Goal: Task Accomplishment & Management: Use online tool/utility

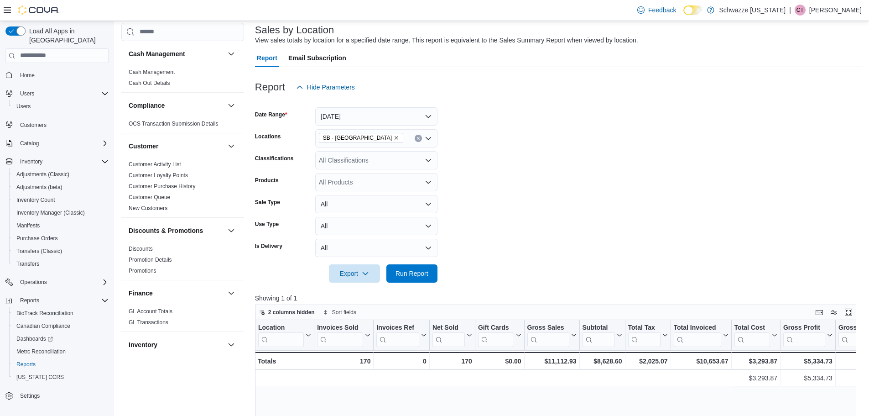
scroll to position [0, 578]
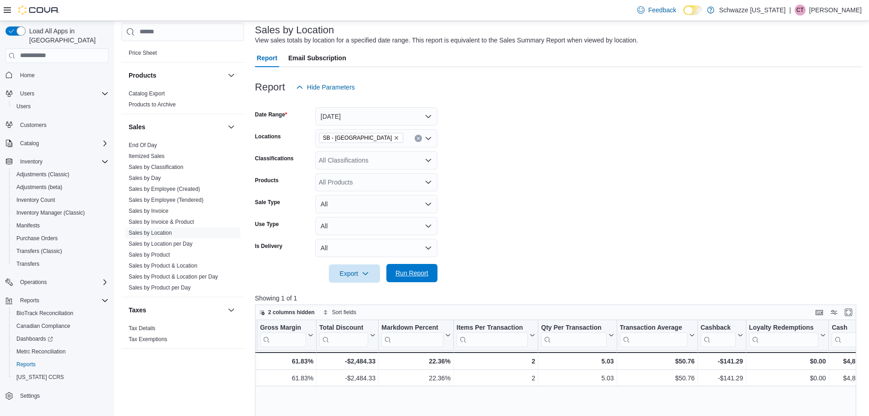
click at [410, 271] on span "Run Report" at bounding box center [412, 272] width 33 height 9
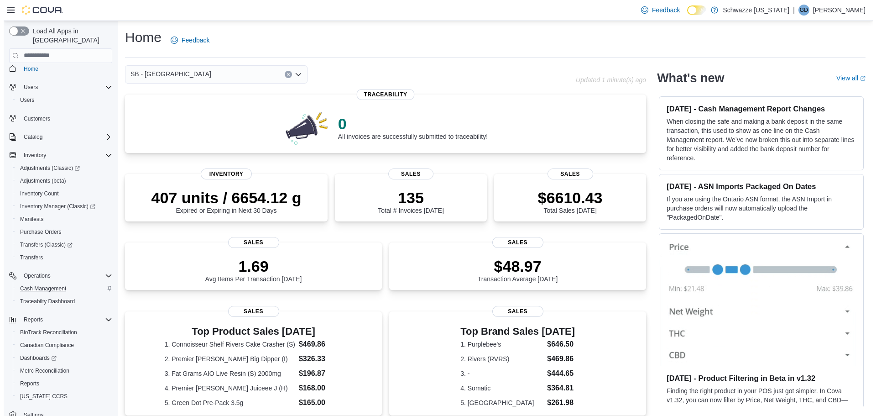
scroll to position [17, 0]
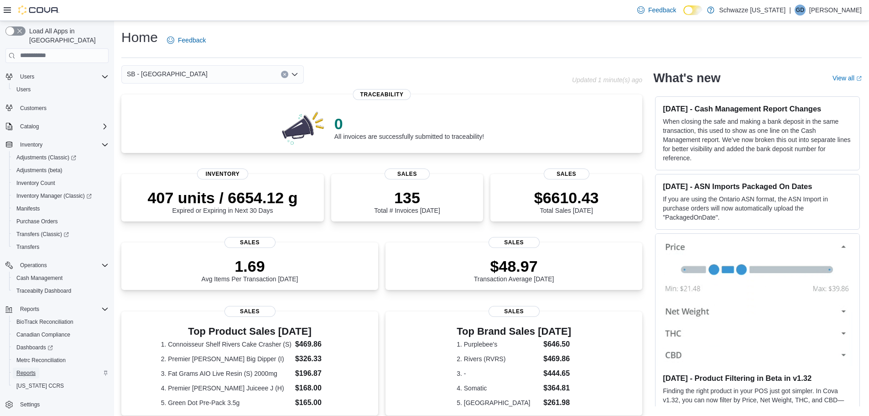
click at [26, 369] on span "Reports" at bounding box center [25, 372] width 19 height 7
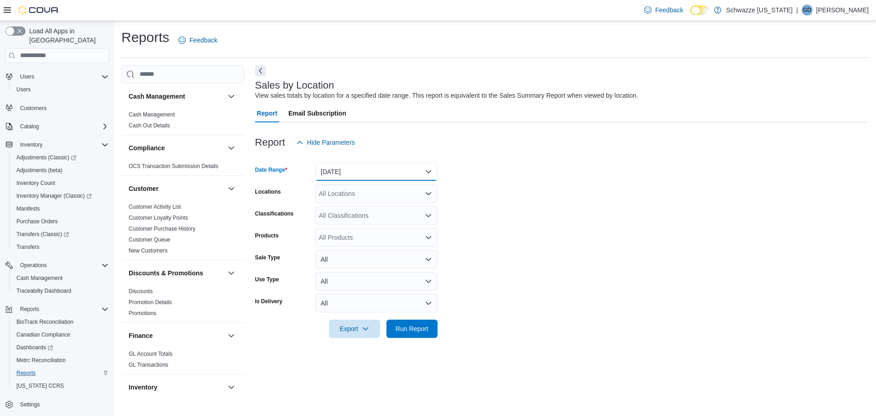
click at [363, 176] on button "[DATE]" at bounding box center [376, 171] width 122 height 18
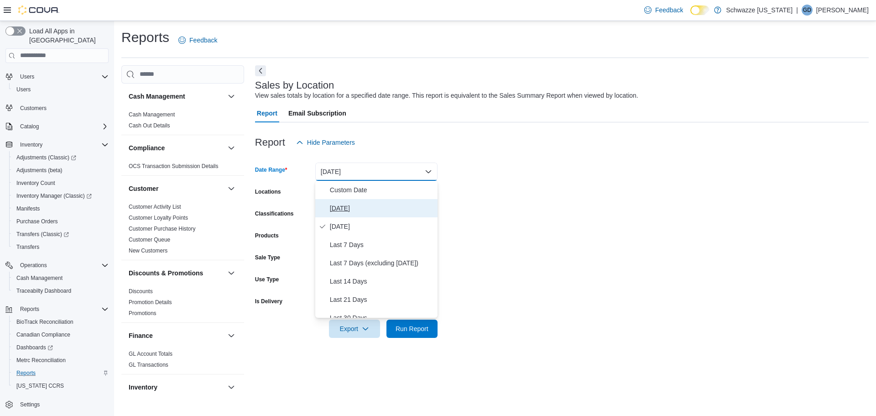
click at [358, 207] on span "[DATE]" at bounding box center [382, 208] width 104 height 11
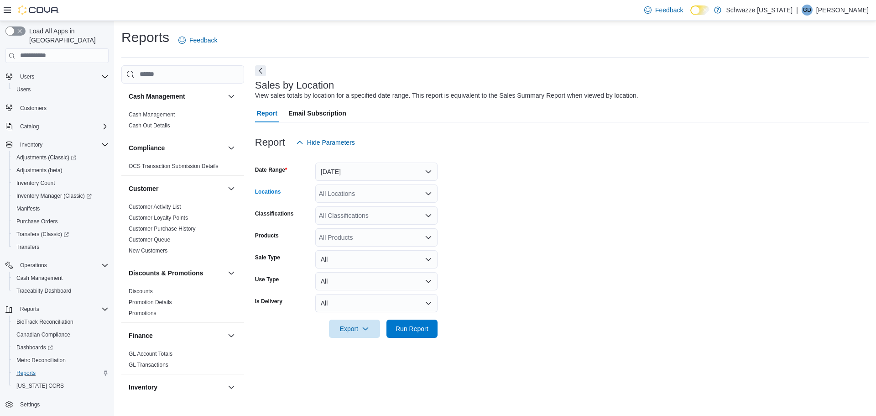
click at [358, 194] on div "All Locations" at bounding box center [376, 193] width 122 height 18
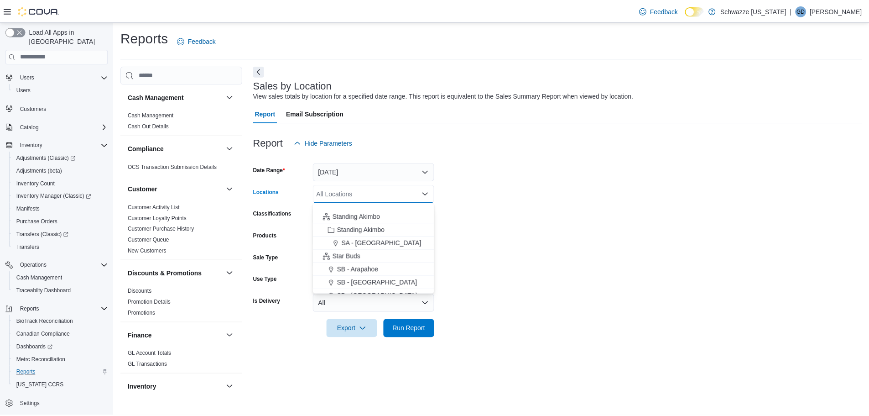
scroll to position [91, 0]
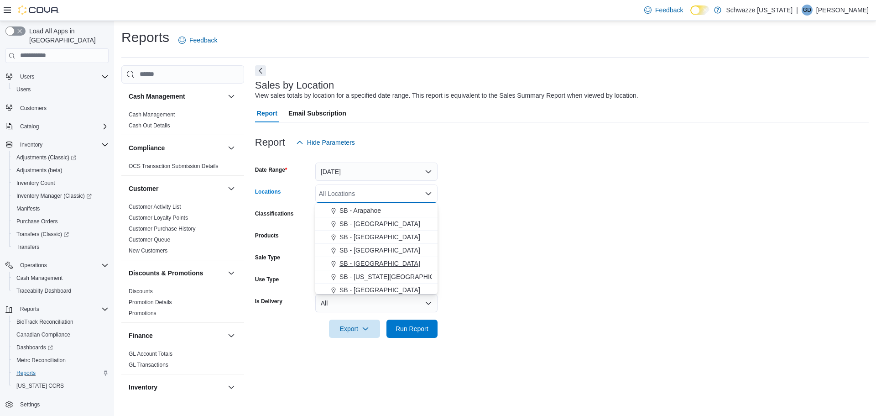
click at [357, 264] on span "SB - [GEOGRAPHIC_DATA]" at bounding box center [379, 263] width 81 height 9
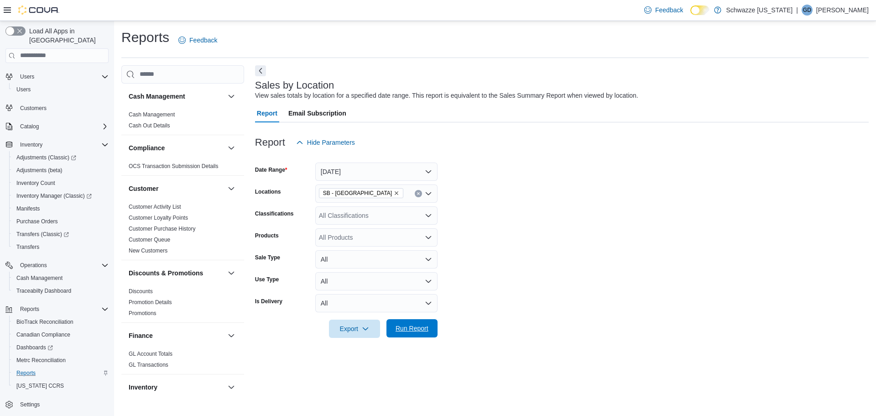
click at [406, 332] on span "Run Report" at bounding box center [412, 328] width 40 height 18
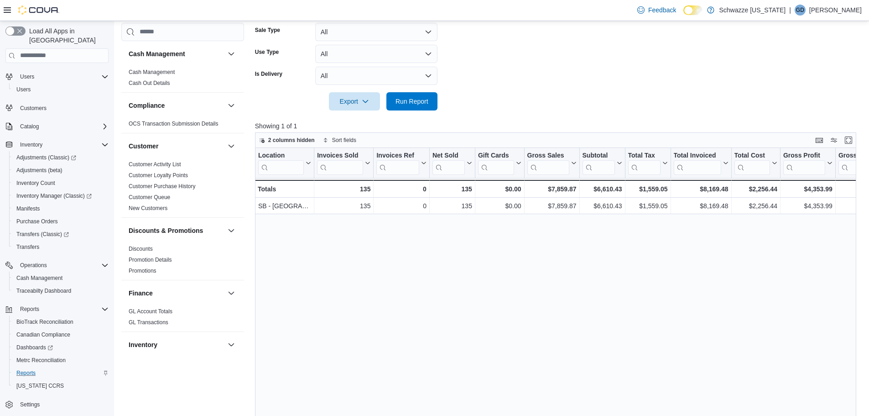
scroll to position [228, 0]
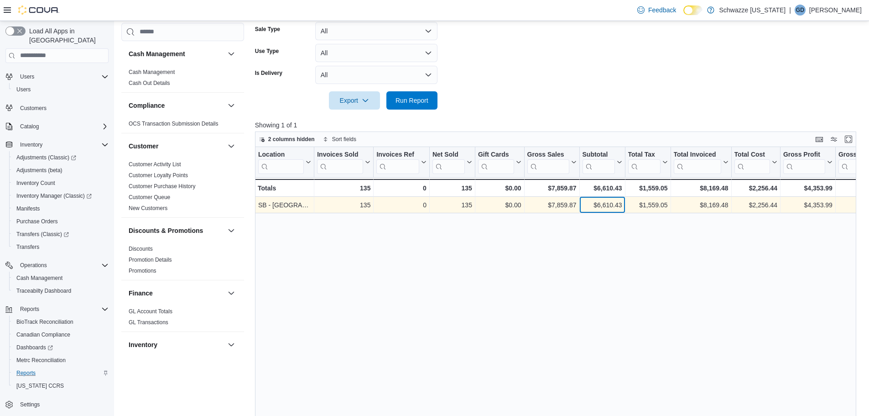
click at [613, 201] on div "$6,610.43" at bounding box center [602, 204] width 40 height 11
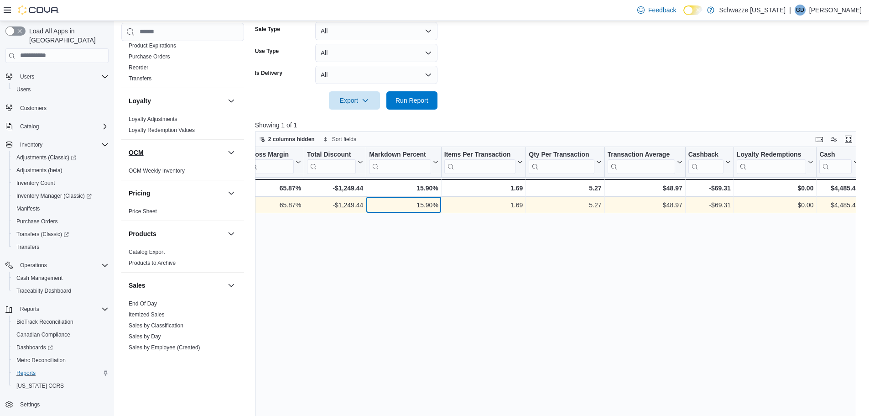
scroll to position [411, 0]
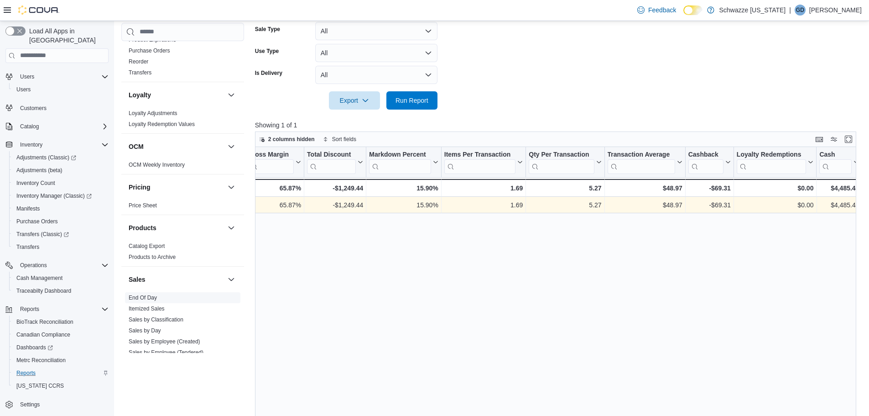
click at [156, 294] on span "End Of Day" at bounding box center [143, 297] width 28 height 7
click at [151, 296] on link "End Of Day" at bounding box center [143, 297] width 28 height 6
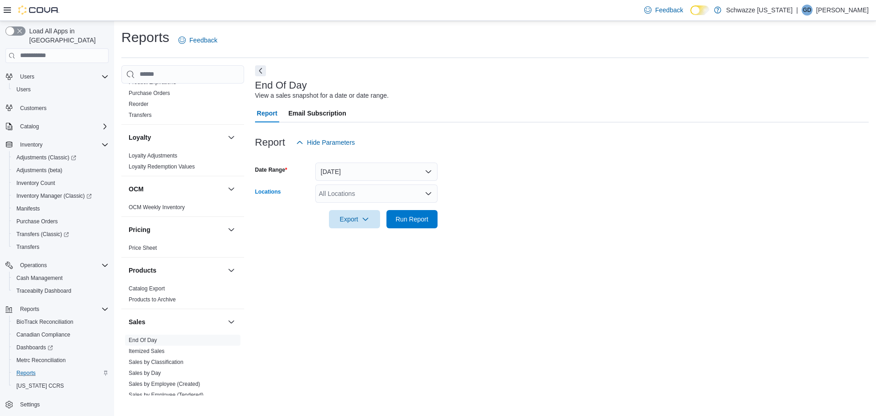
click at [344, 194] on div "All Locations" at bounding box center [376, 193] width 122 height 18
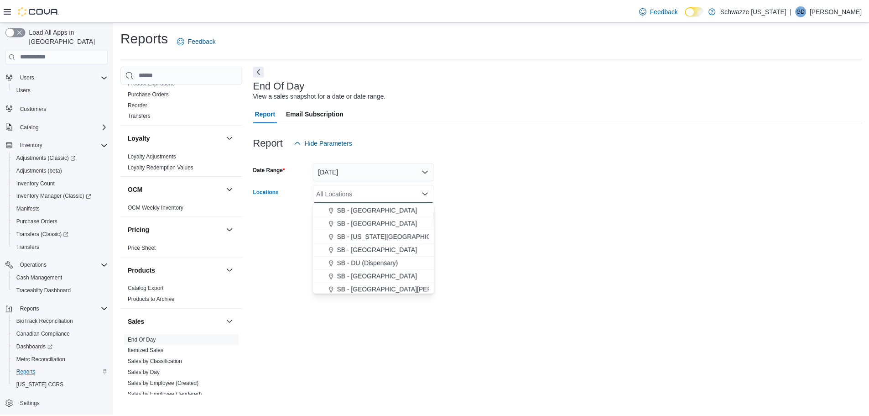
scroll to position [137, 0]
click at [362, 221] on span "SB - [GEOGRAPHIC_DATA]" at bounding box center [379, 217] width 81 height 9
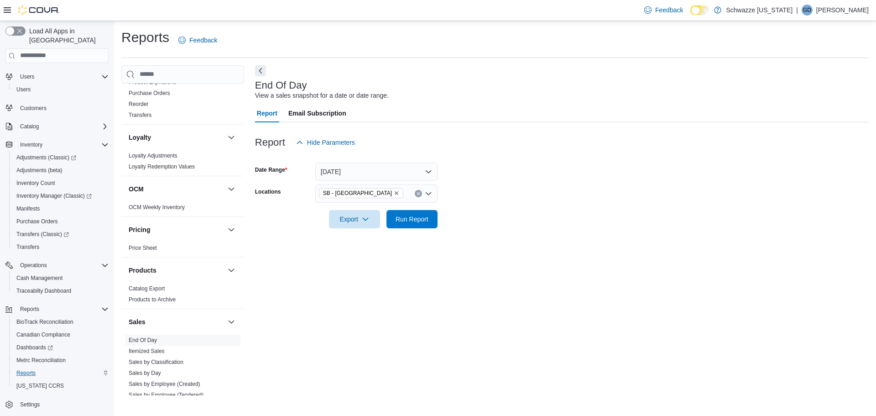
click at [490, 207] on div at bounding box center [562, 206] width 614 height 7
click at [393, 215] on span "Run Report" at bounding box center [412, 218] width 40 height 18
click at [363, 219] on icon "button" at bounding box center [361, 218] width 7 height 7
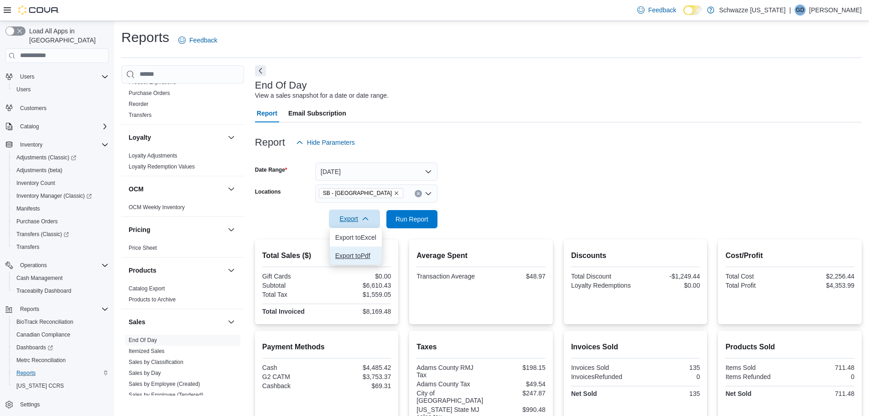
click at [365, 255] on span "Export to Pdf" at bounding box center [355, 255] width 41 height 7
